Goal: Task Accomplishment & Management: Use online tool/utility

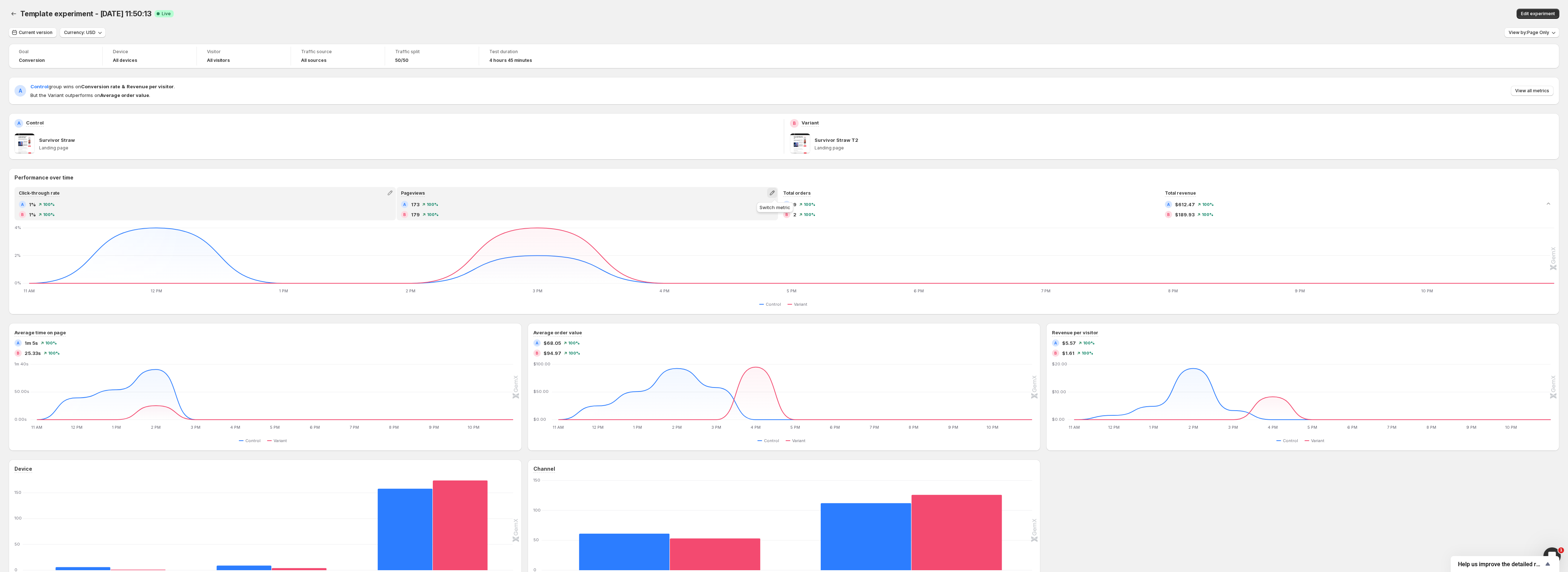
click at [774, 196] on icon "button" at bounding box center [772, 193] width 7 height 7
click at [760, 230] on span "Conversion rate" at bounding box center [743, 232] width 37 height 5
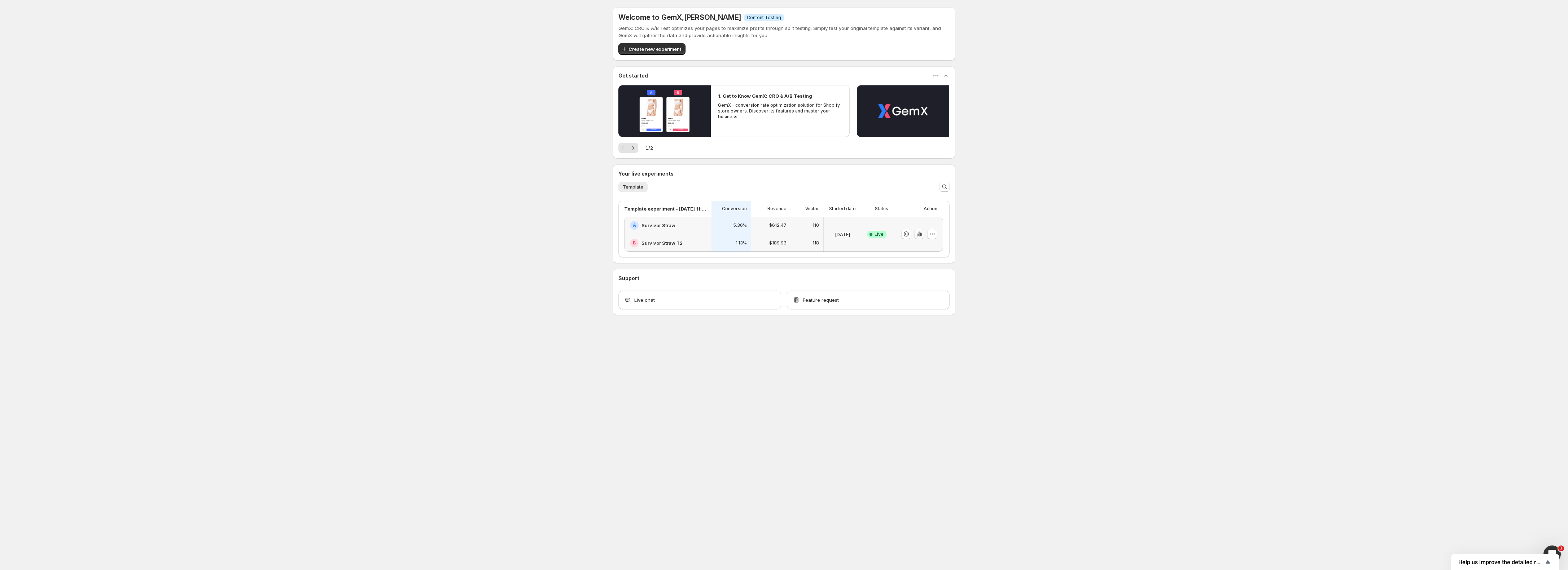
click at [917, 237] on icon "button" at bounding box center [919, 234] width 7 height 7
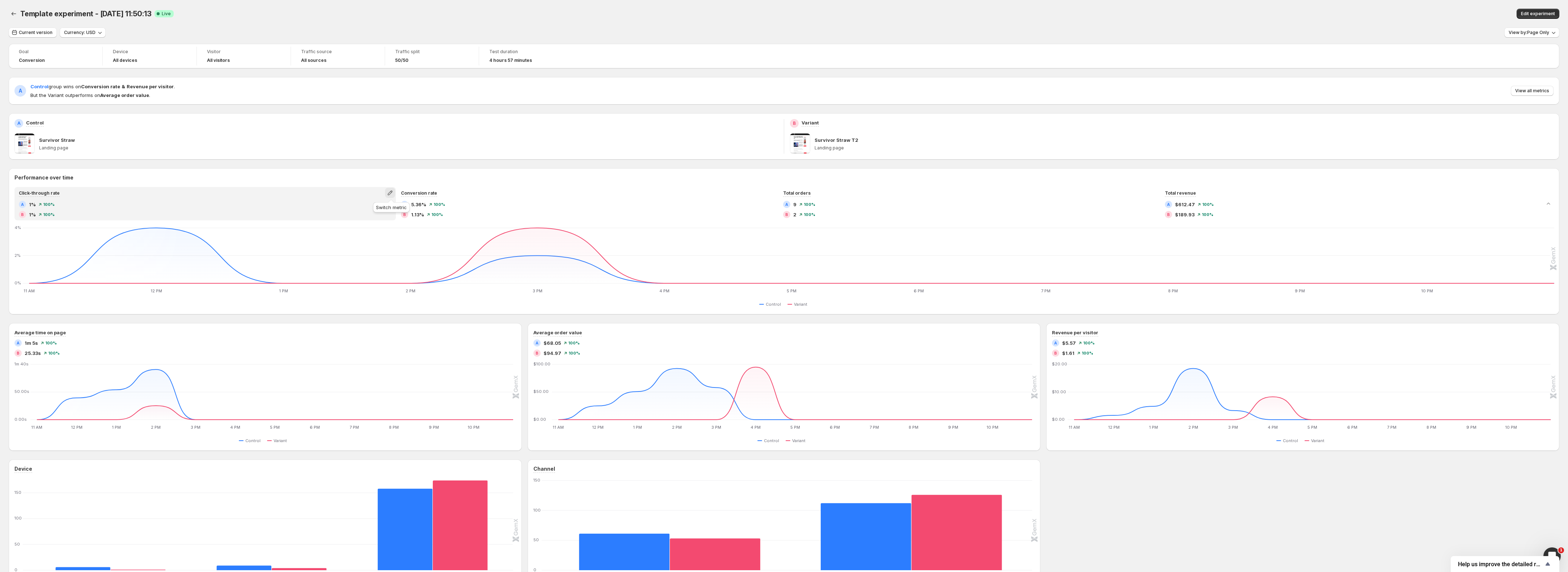
click at [390, 194] on icon "button" at bounding box center [390, 193] width 5 height 5
click at [376, 220] on span "Total visitors" at bounding box center [392, 220] width 100 height 7
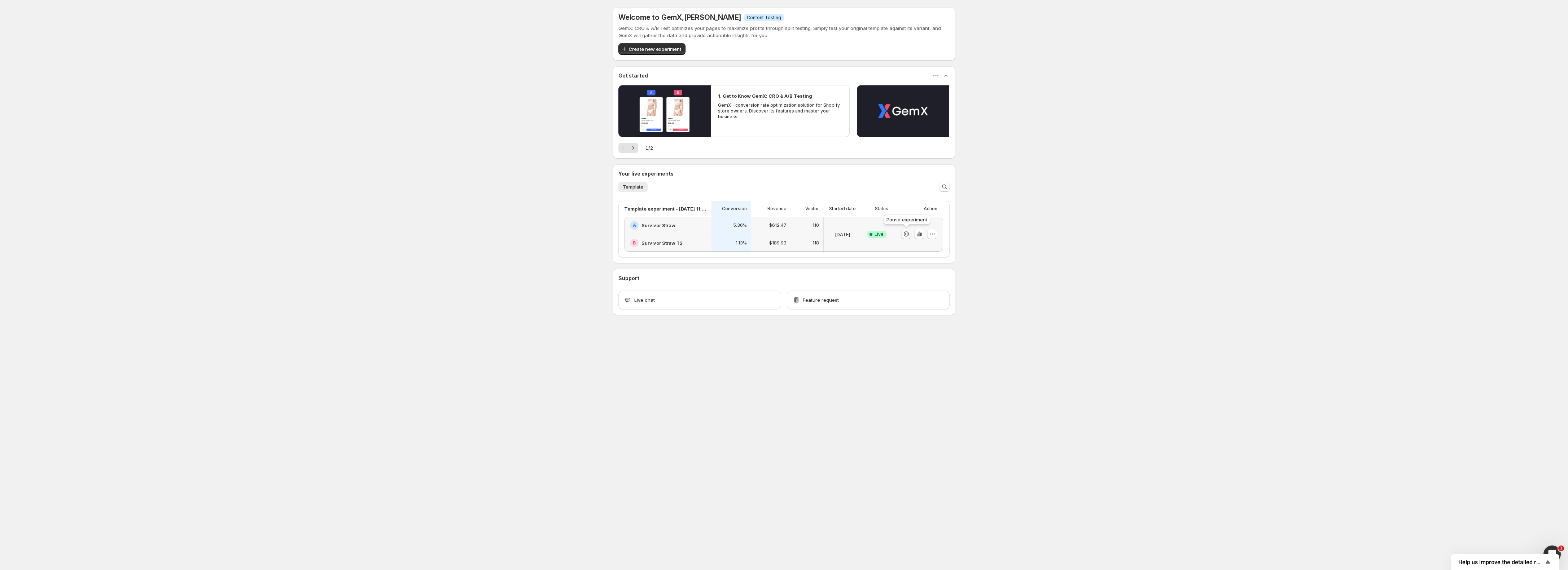
click at [909, 237] on icon "button" at bounding box center [906, 234] width 7 height 7
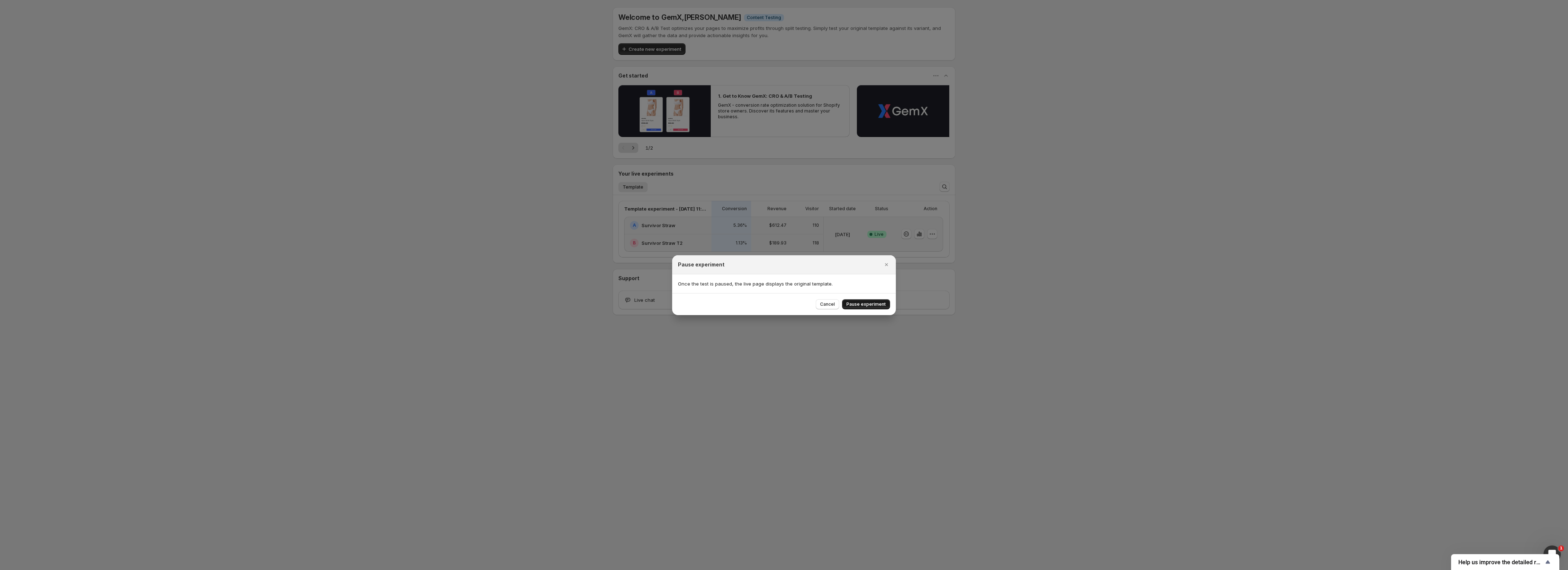
click at [861, 307] on button "Pause experiment" at bounding box center [866, 304] width 48 height 10
